Goal: Feedback & Contribution: Leave review/rating

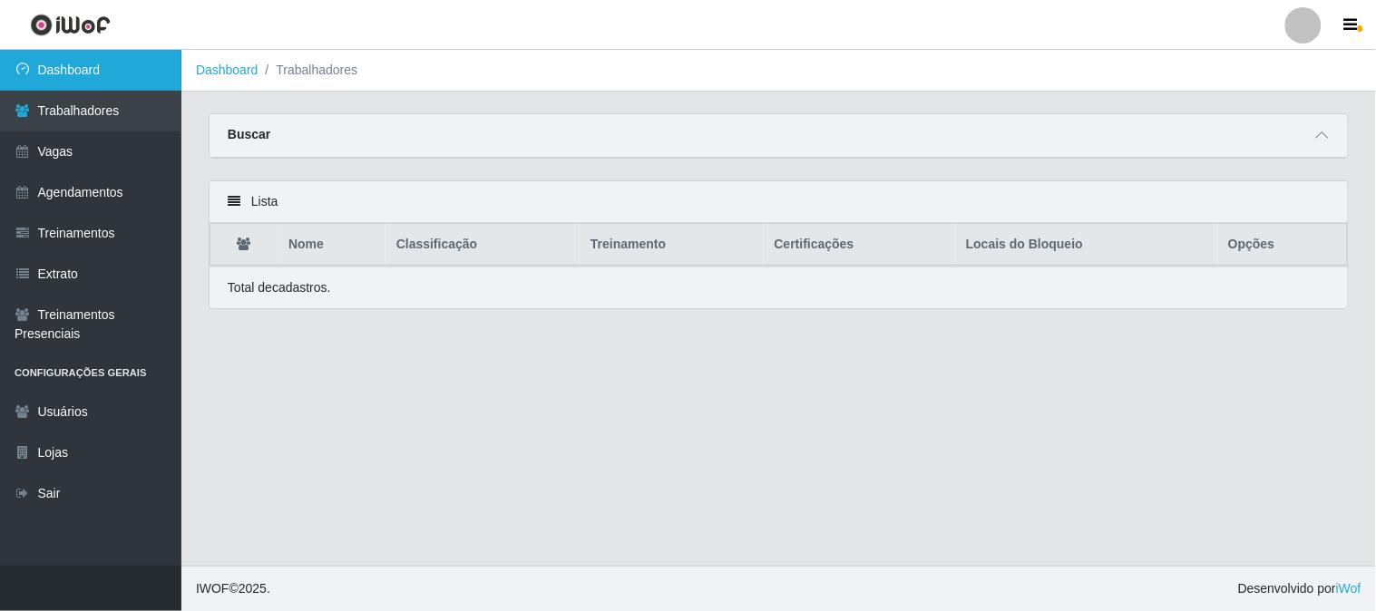
click at [73, 64] on link "Dashboard" at bounding box center [90, 70] width 181 height 41
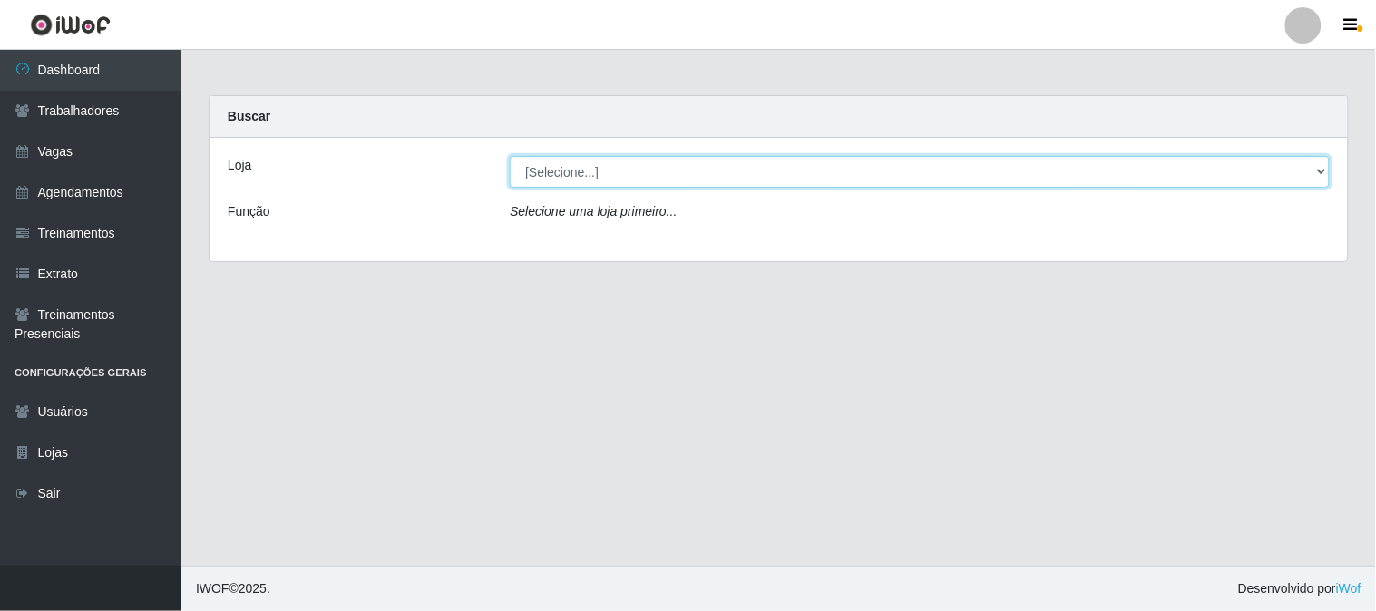
click at [687, 172] on select "[Selecione...] Sapore D'italia" at bounding box center [920, 172] width 820 height 32
select select "266"
click at [510, 156] on select "[Selecione...] Sapore D'italia" at bounding box center [920, 172] width 820 height 32
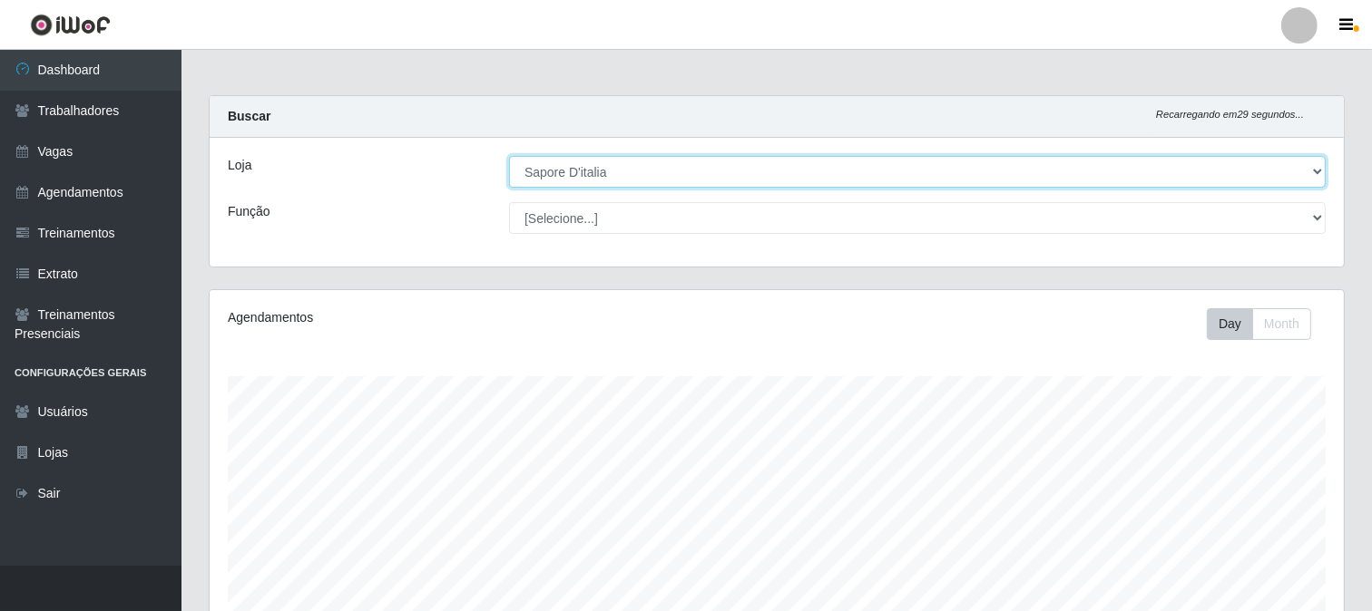
scroll to position [432, 0]
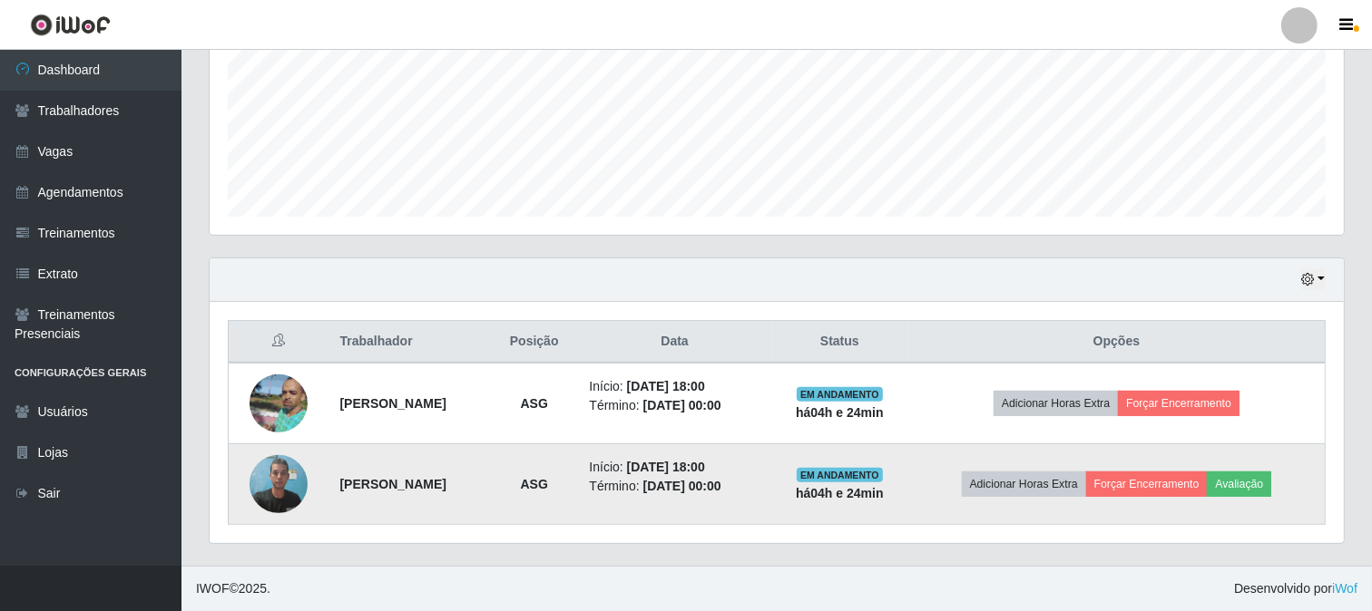
click at [267, 479] on img at bounding box center [278, 483] width 58 height 77
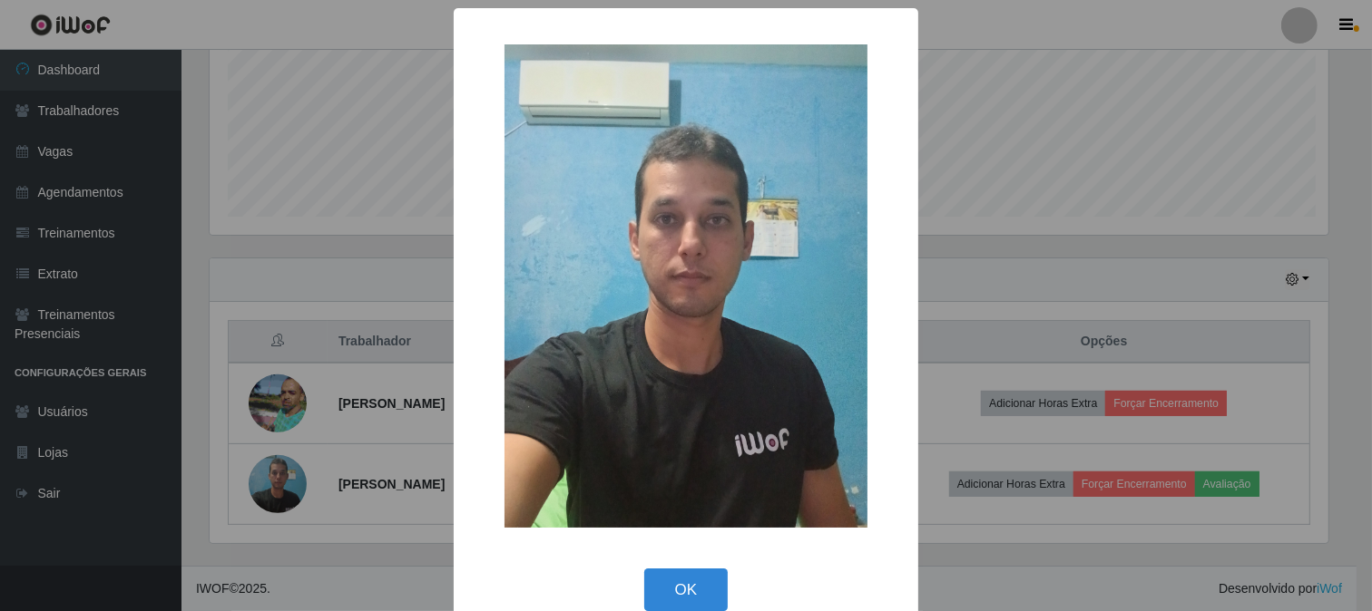
scroll to position [376, 1122]
drag, startPoint x: 718, startPoint y: 594, endPoint x: 1069, endPoint y: 564, distance: 352.4
click at [718, 592] on button "OK" at bounding box center [688, 590] width 84 height 43
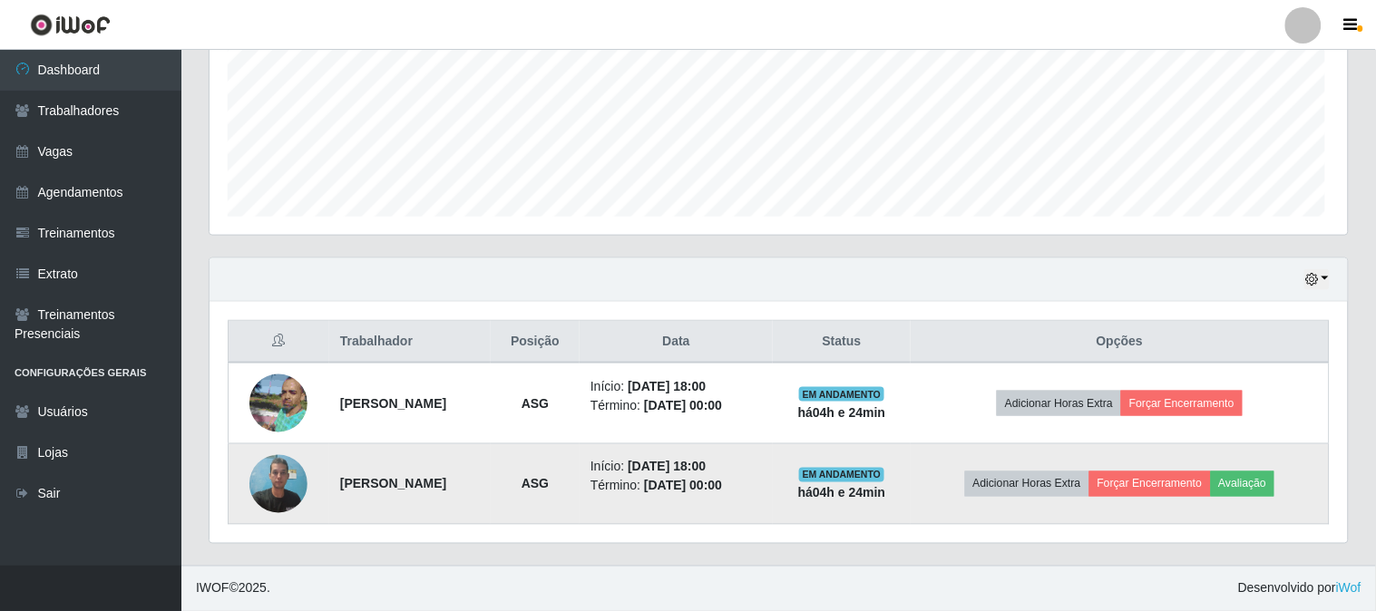
scroll to position [376, 1134]
click at [1271, 478] on button "Avaliação" at bounding box center [1239, 484] width 64 height 25
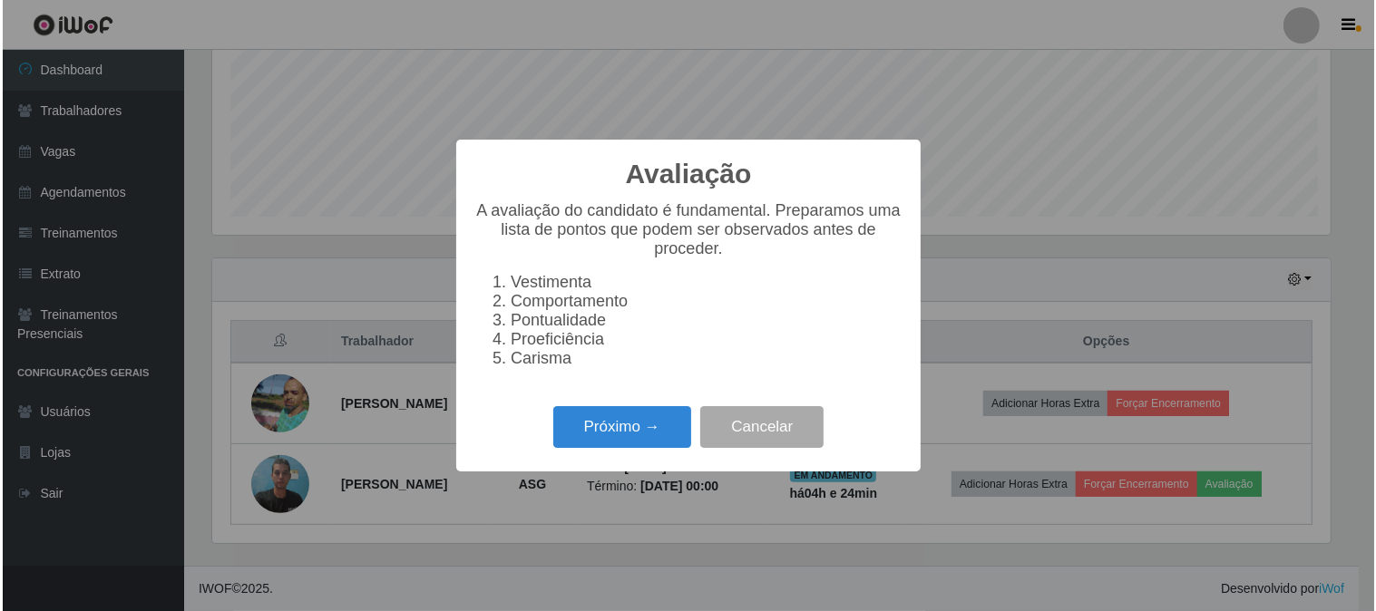
scroll to position [376, 1122]
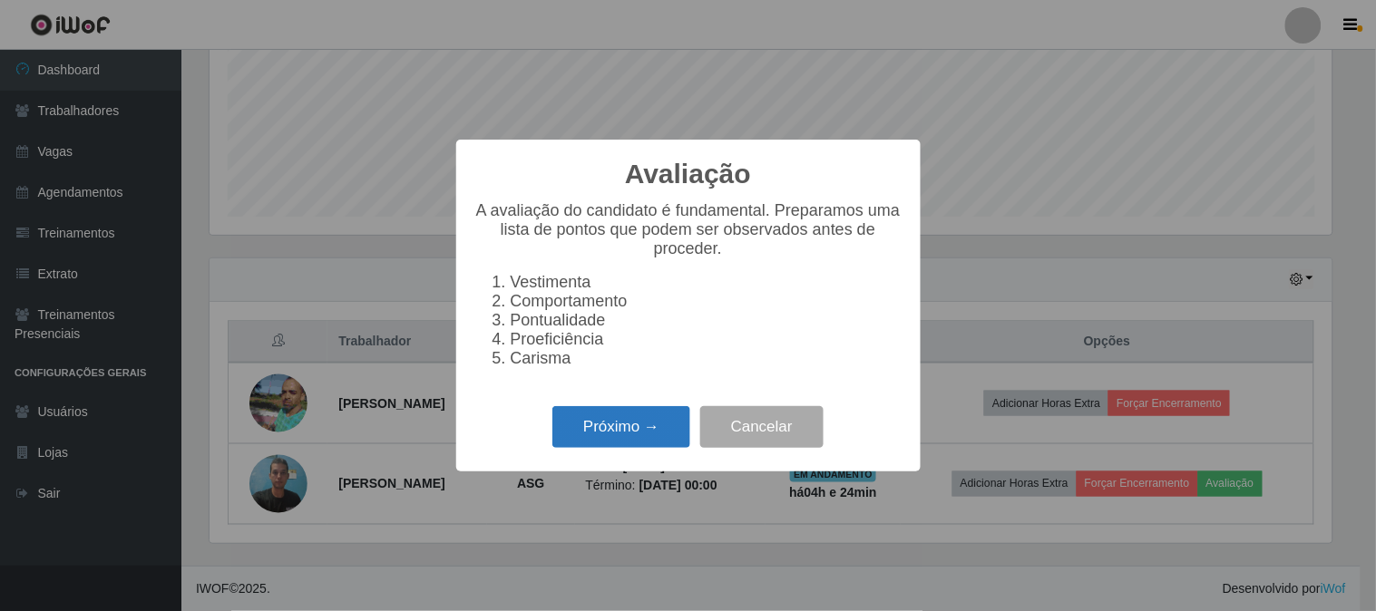
click at [597, 428] on button "Próximo →" at bounding box center [622, 427] width 138 height 43
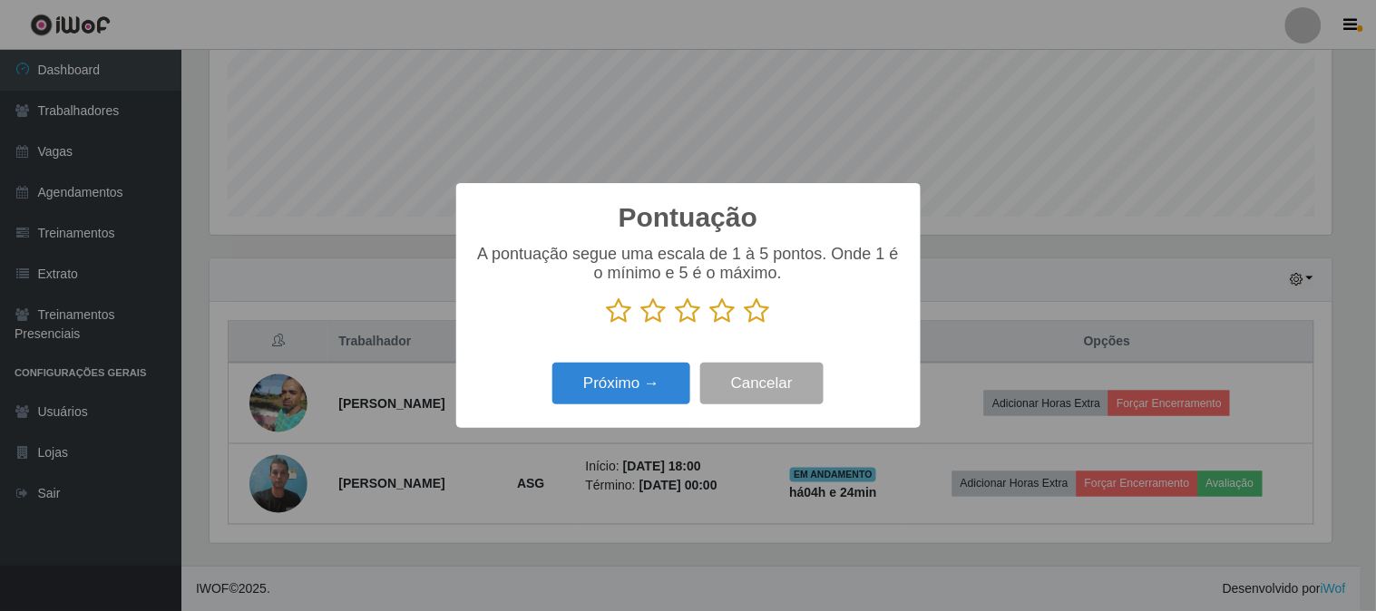
scroll to position [906875, 906128]
drag, startPoint x: 758, startPoint y: 309, endPoint x: 741, endPoint y: 320, distance: 19.6
click at [757, 309] on icon at bounding box center [757, 311] width 25 height 27
click at [745, 325] on input "radio" at bounding box center [745, 325] width 0 height 0
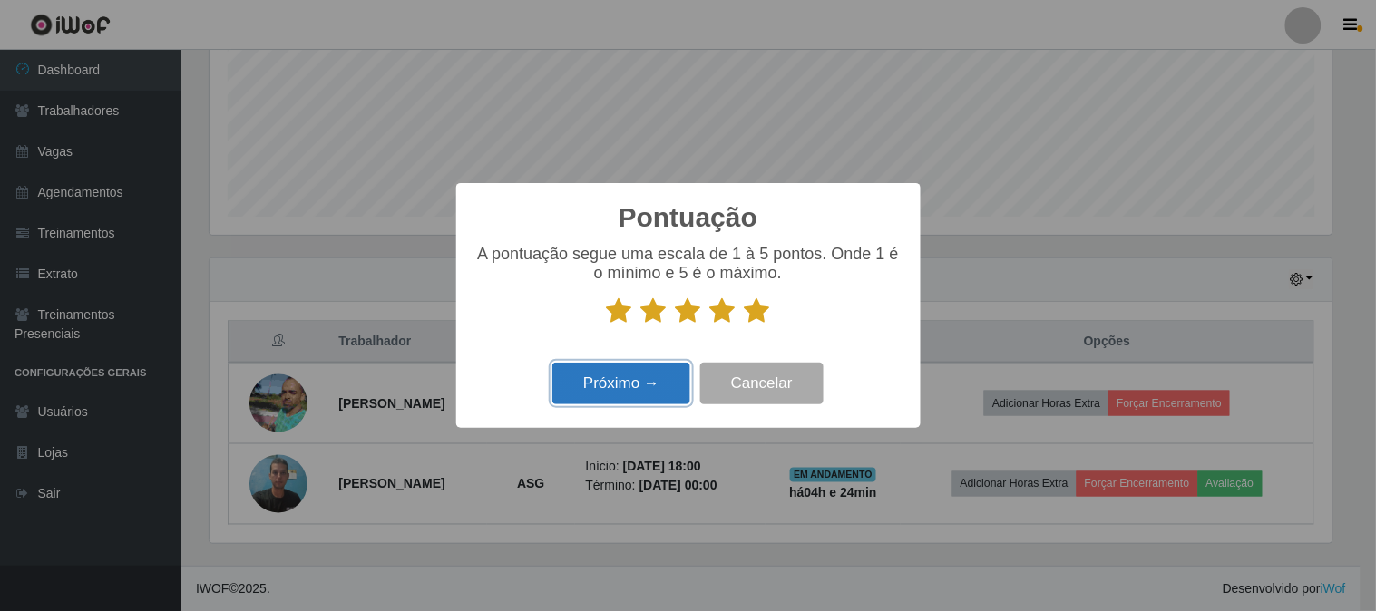
click at [642, 393] on button "Próximo →" at bounding box center [622, 384] width 138 height 43
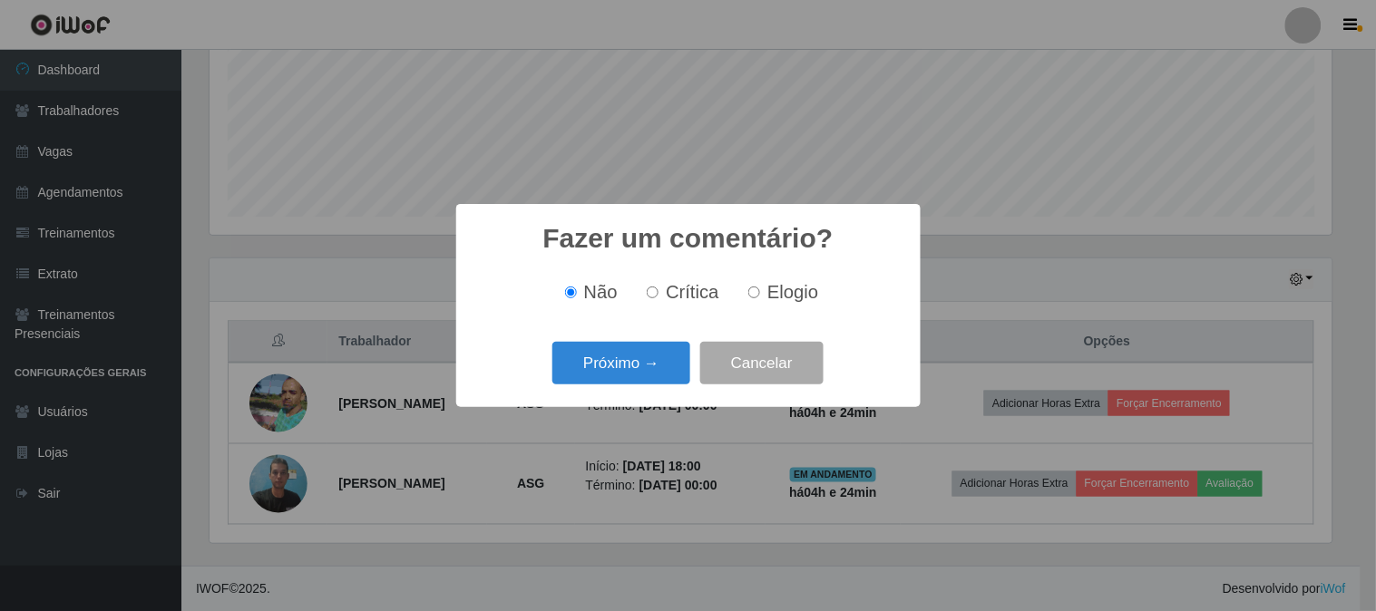
click at [776, 300] on span "Elogio" at bounding box center [793, 292] width 51 height 20
click at [760, 298] on input "Elogio" at bounding box center [754, 293] width 12 height 12
radio input "true"
click at [603, 379] on button "Próximo →" at bounding box center [622, 363] width 138 height 43
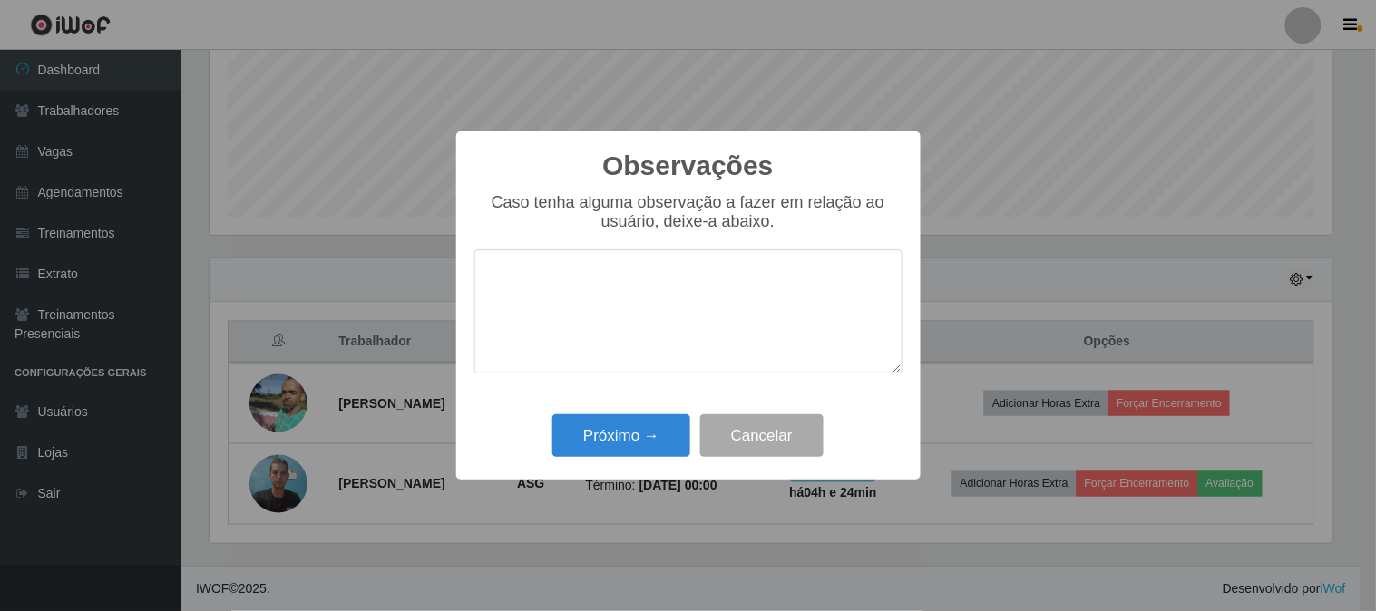
click at [673, 297] on textarea at bounding box center [688, 311] width 428 height 124
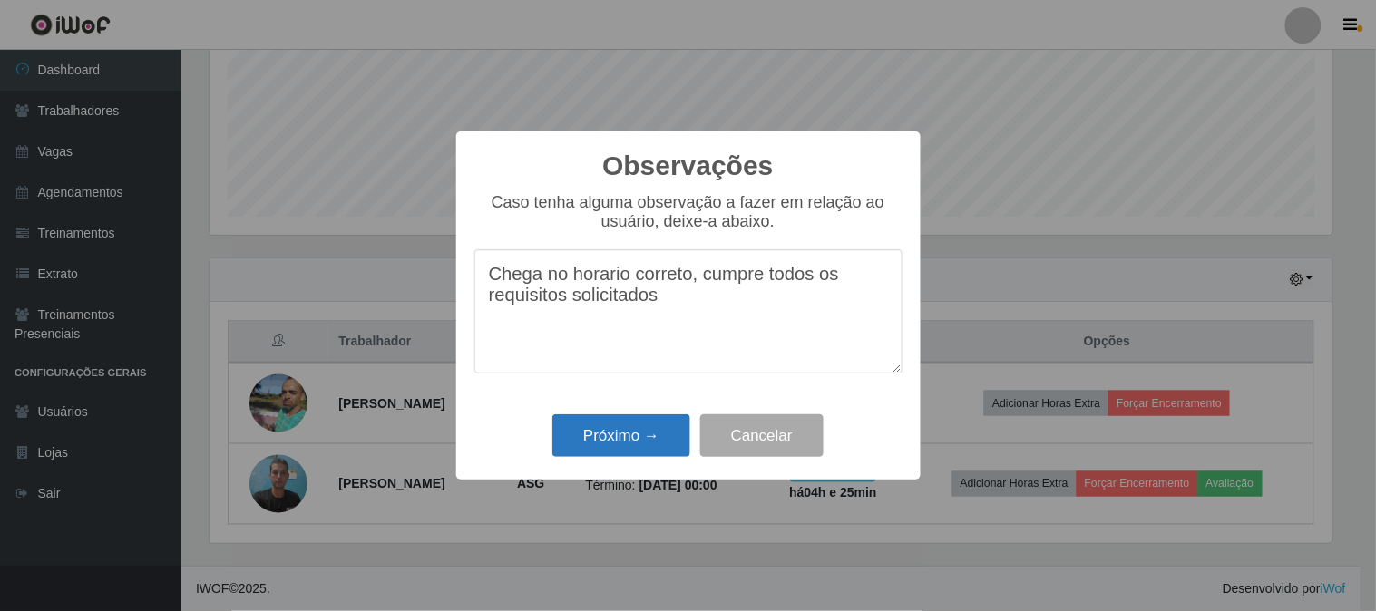
type textarea "Chega no horario correto, cumpre todos os requisitos solicitados"
click at [622, 443] on button "Próximo →" at bounding box center [622, 436] width 138 height 43
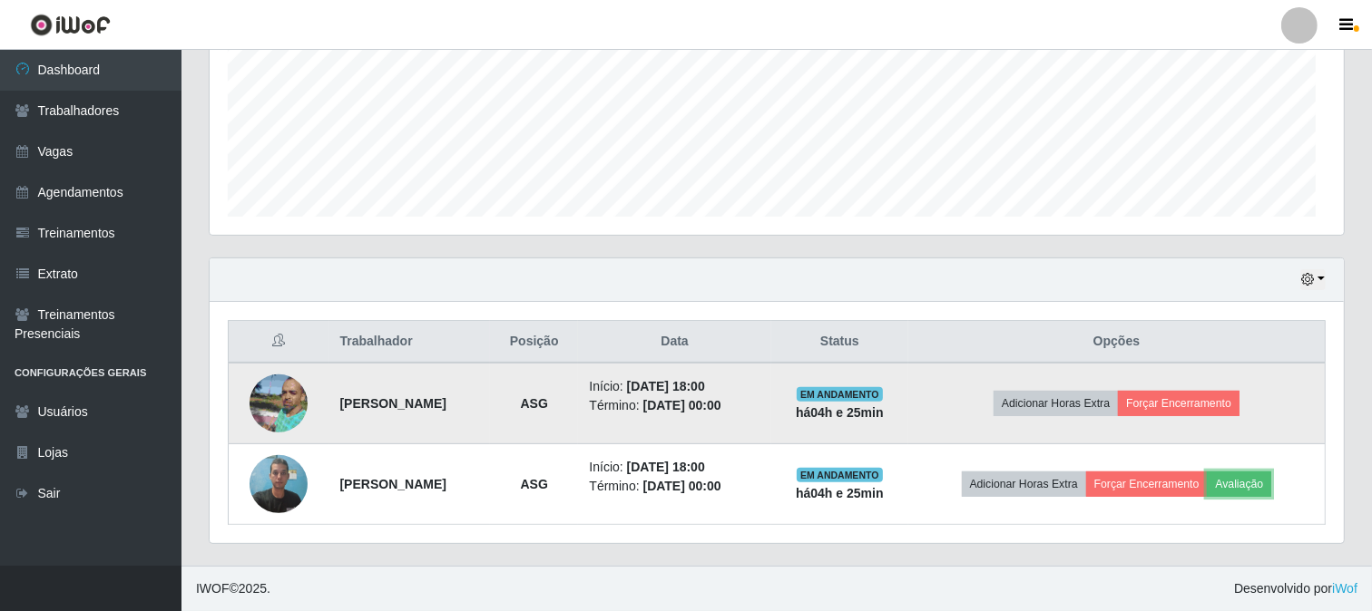
scroll to position [376, 1134]
